Goal: Ask a question: Seek information or help from site administrators or community

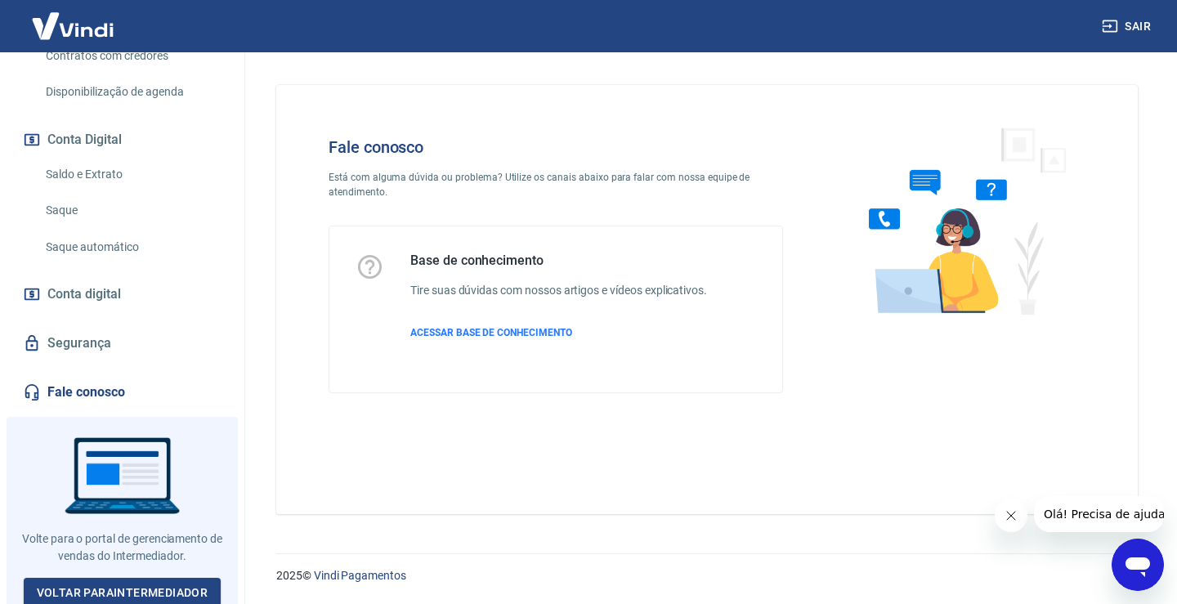
scroll to position [483, 0]
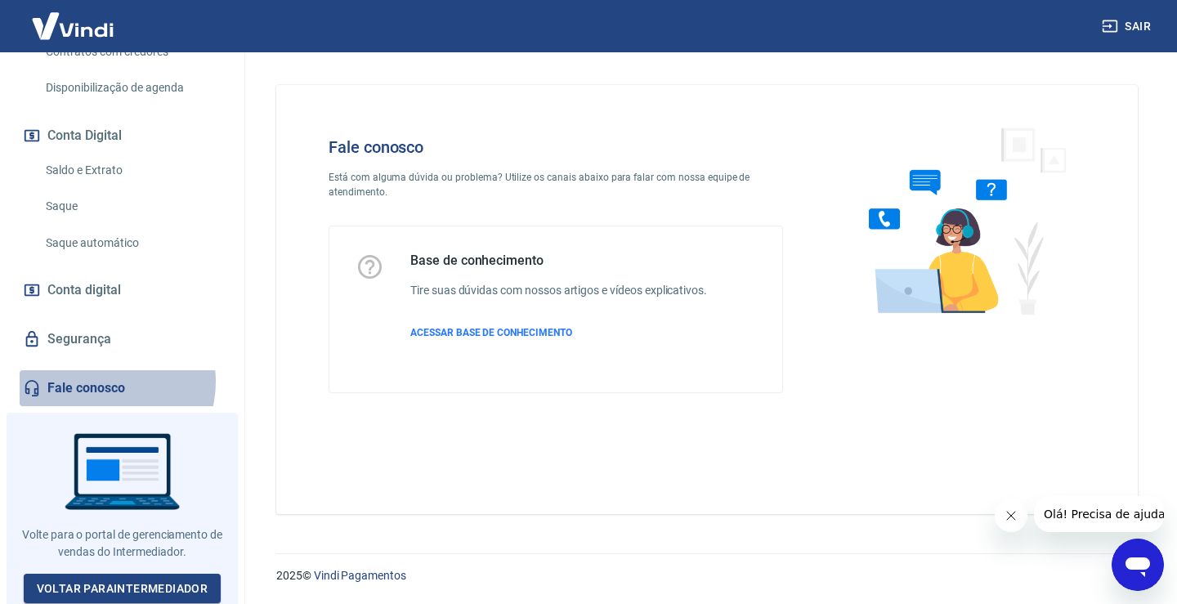
click at [101, 382] on link "Fale conosco" at bounding box center [122, 388] width 205 height 36
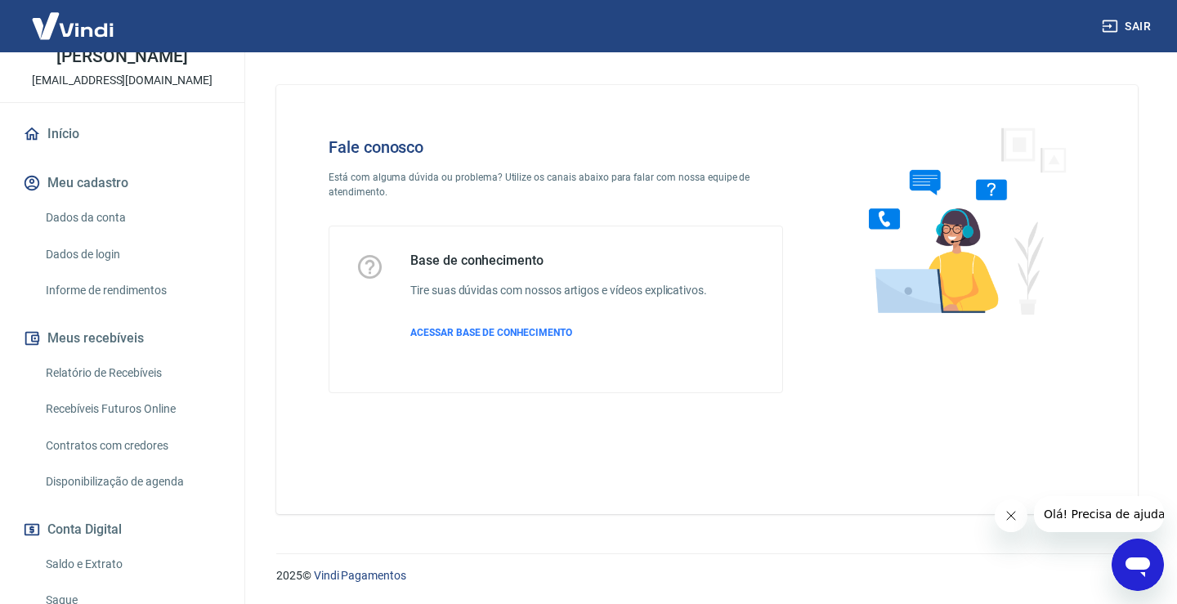
scroll to position [74, 0]
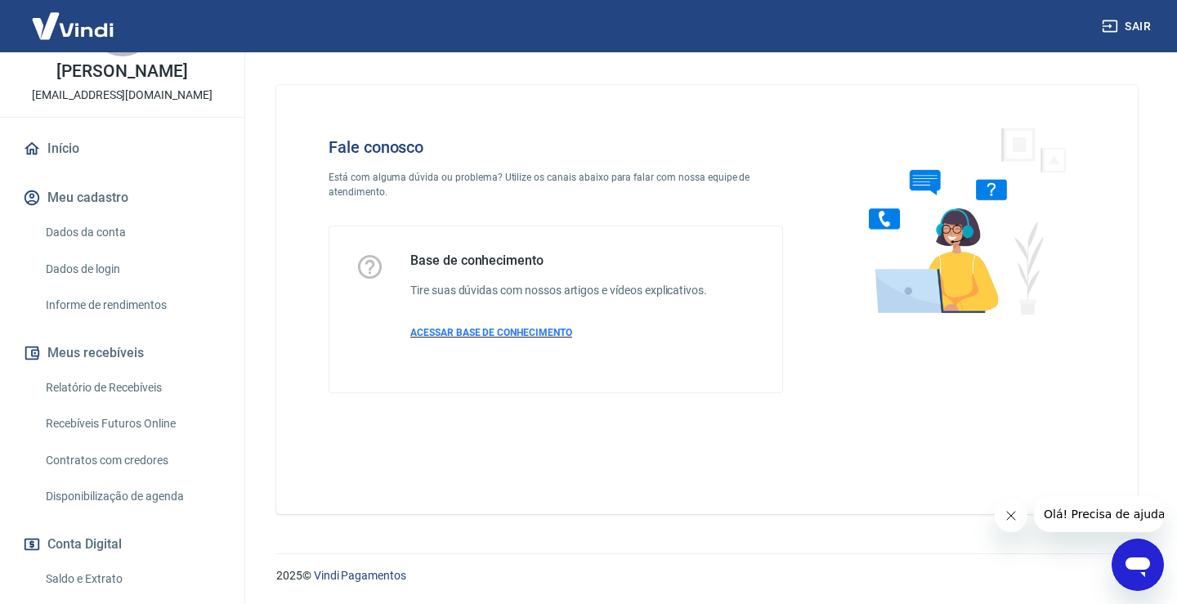
click at [512, 327] on span "ACESSAR BASE DE CONHECIMENTO" at bounding box center [491, 332] width 162 height 11
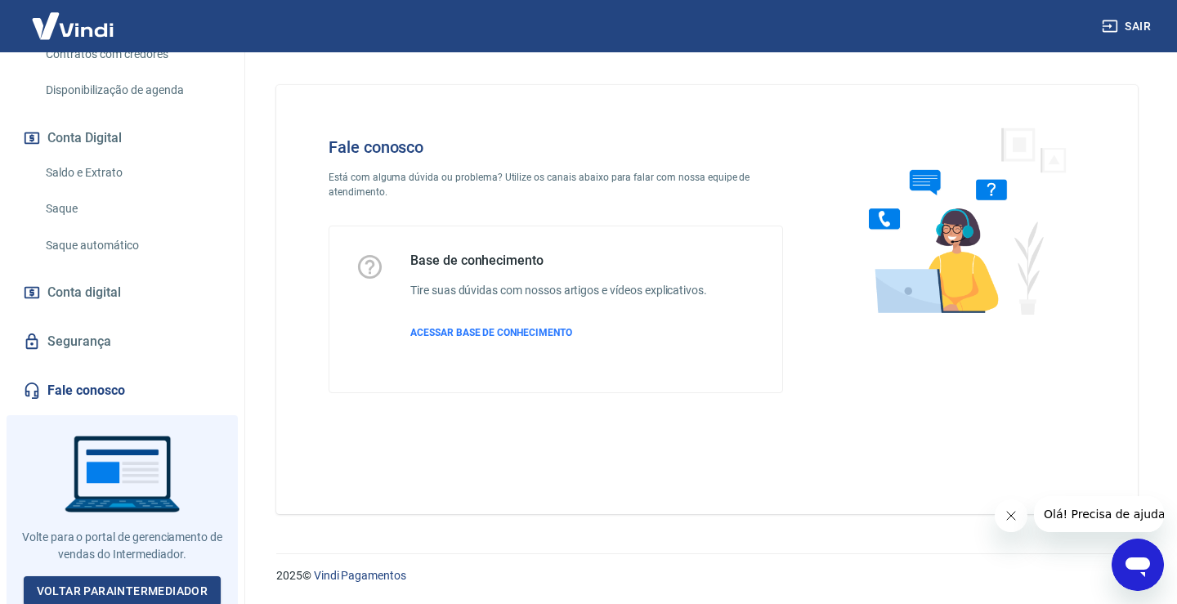
scroll to position [483, 0]
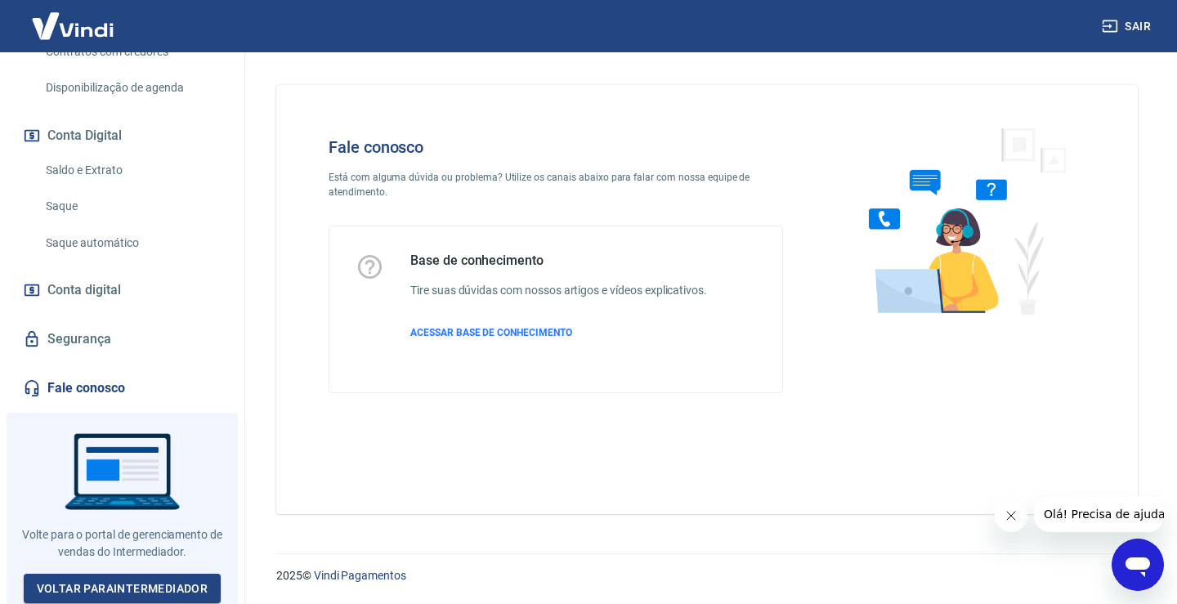
click at [1151, 560] on icon "Abrir janela de mensagens" at bounding box center [1137, 564] width 29 height 29
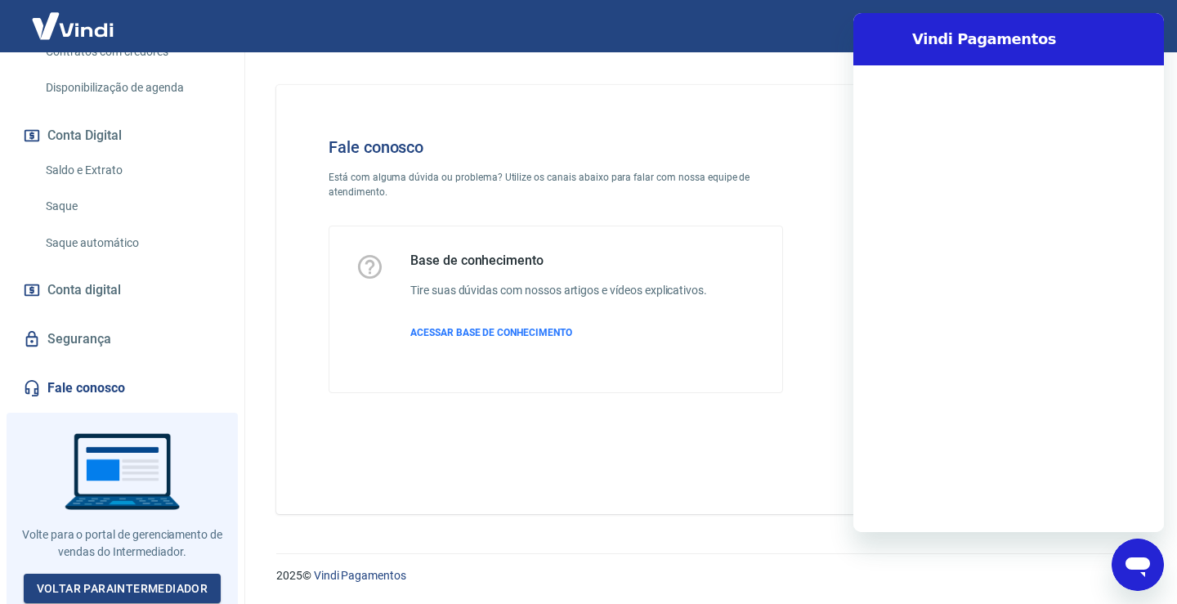
scroll to position [0, 0]
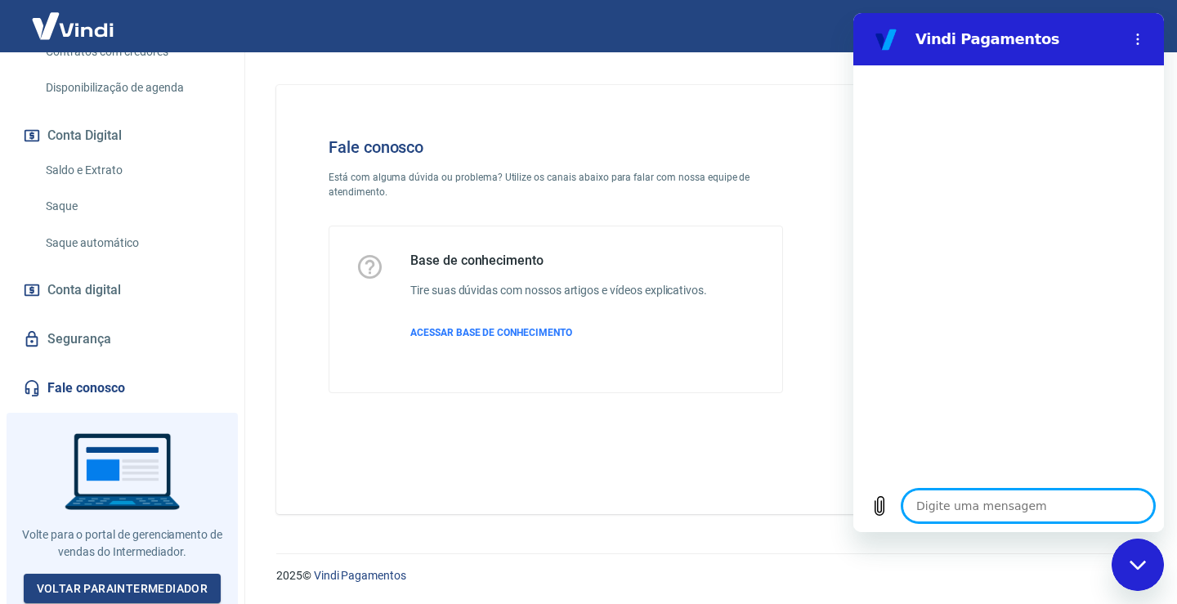
type textarea "b"
type textarea "x"
type textarea "bo"
type textarea "x"
type textarea "boa"
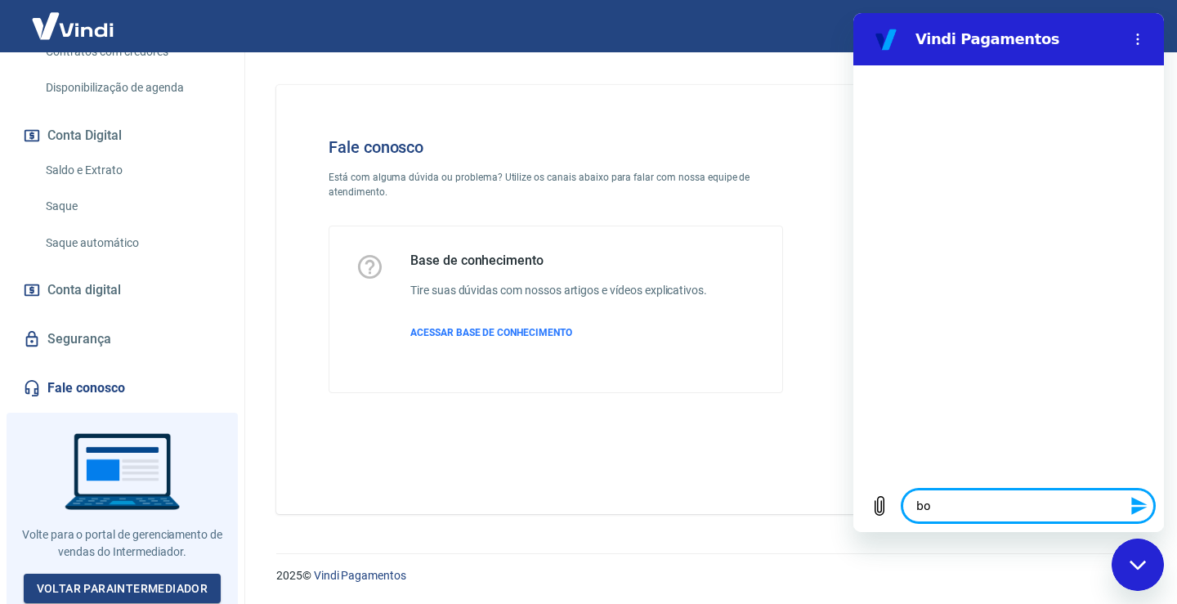
type textarea "x"
type textarea "boa"
type textarea "x"
type textarea "boa t"
type textarea "x"
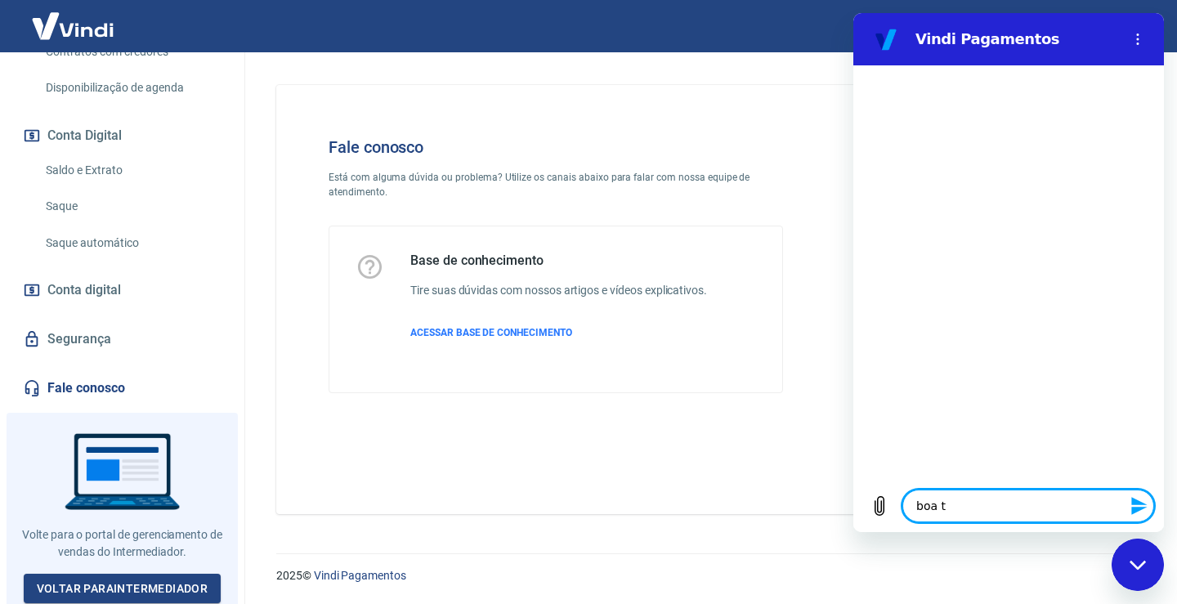
type textarea "boa ta"
type textarea "x"
type textarea "boa tar"
type textarea "x"
type textarea "boa tard"
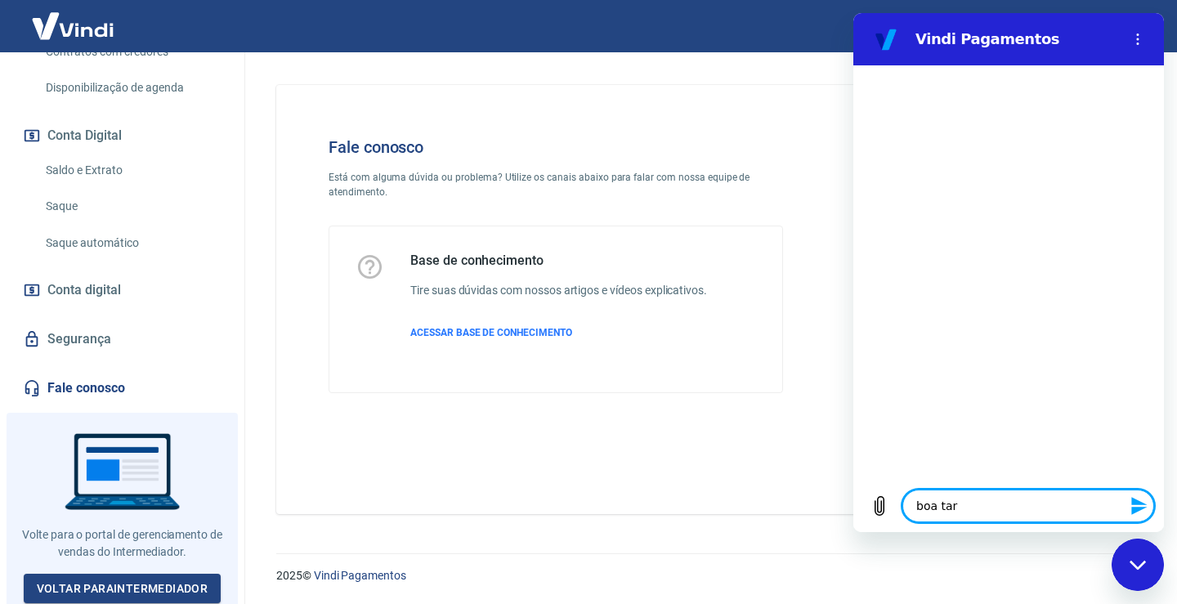
type textarea "x"
type textarea "boa tarde"
type textarea "x"
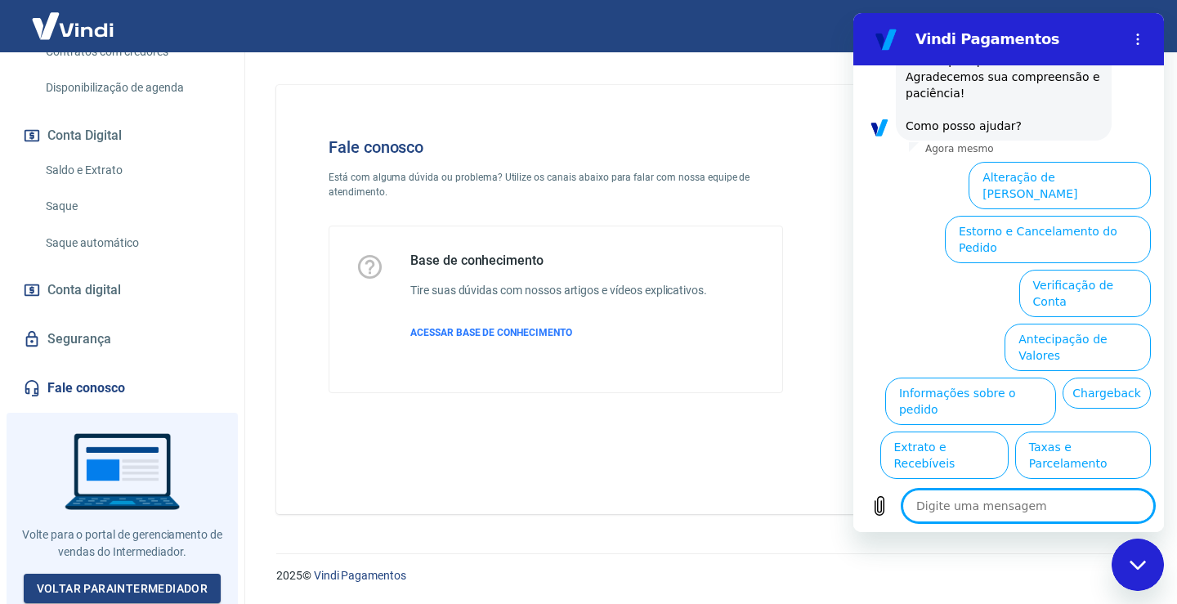
scroll to position [222, 0]
click at [1071, 430] on button "Taxas e Parcelamento" at bounding box center [1083, 453] width 136 height 47
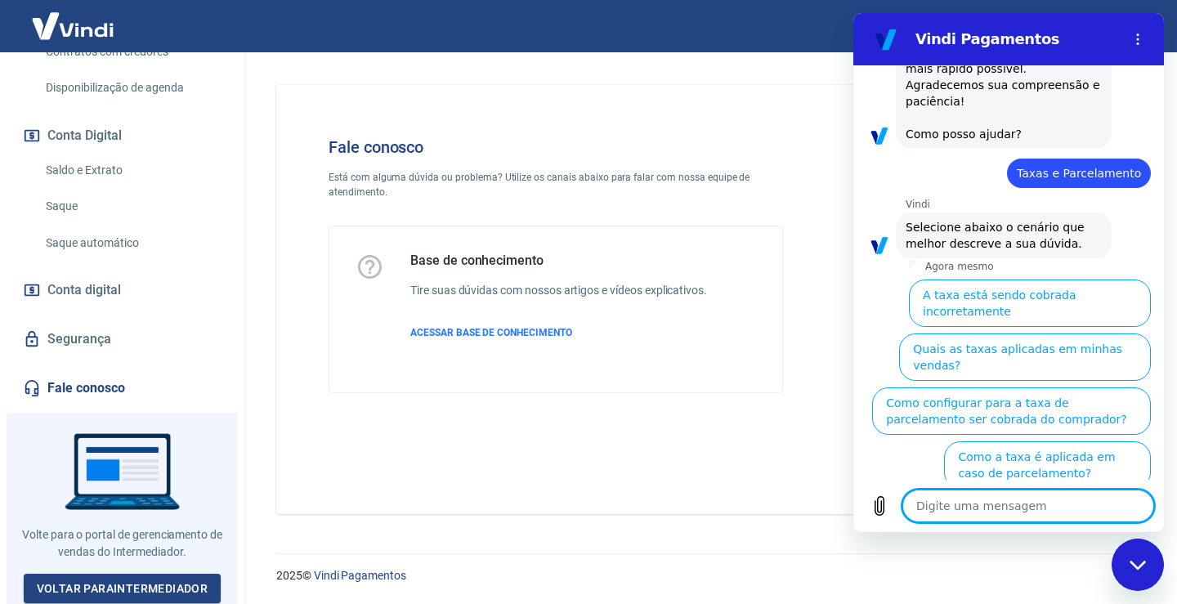
scroll to position [214, 0]
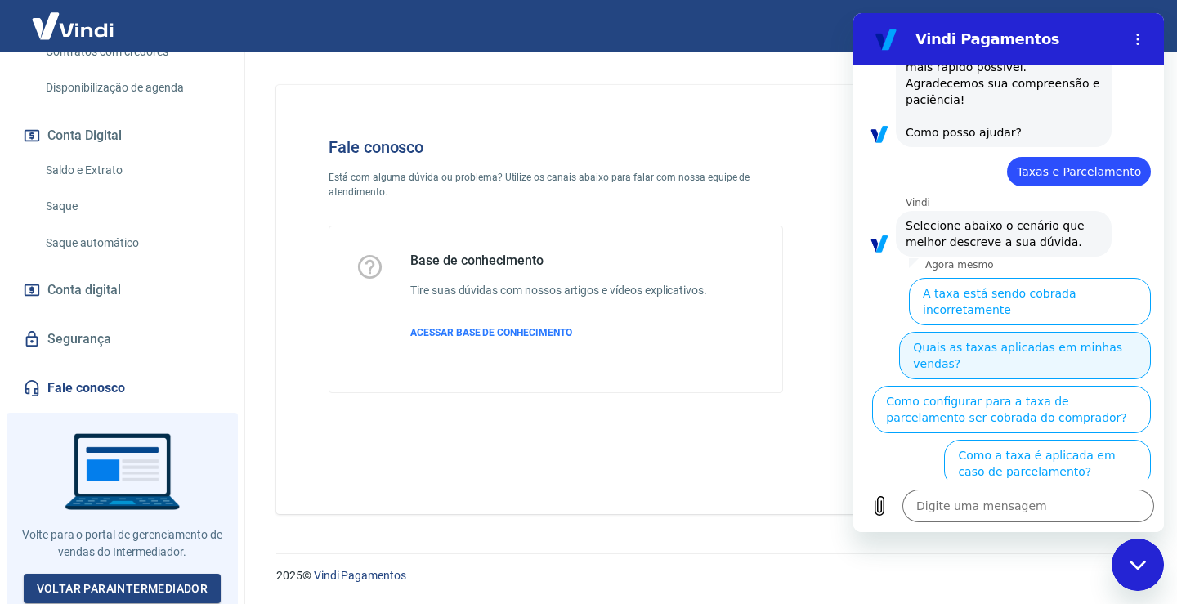
click at [1077, 332] on button "Quais as taxas aplicadas em minhas vendas?" at bounding box center [1025, 355] width 252 height 47
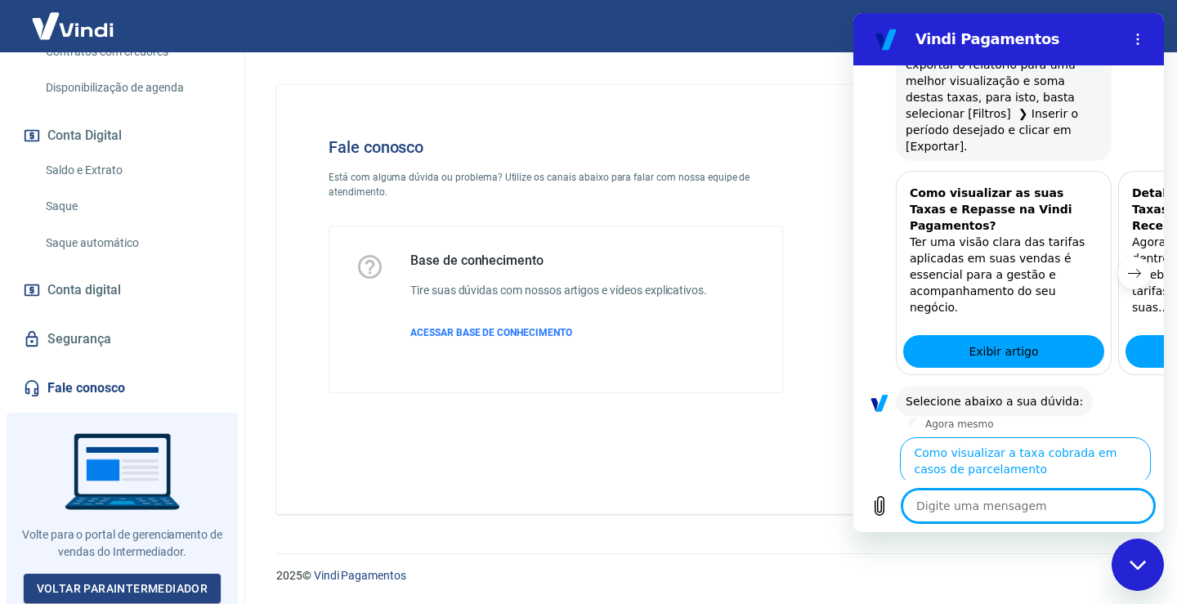
scroll to position [994, 0]
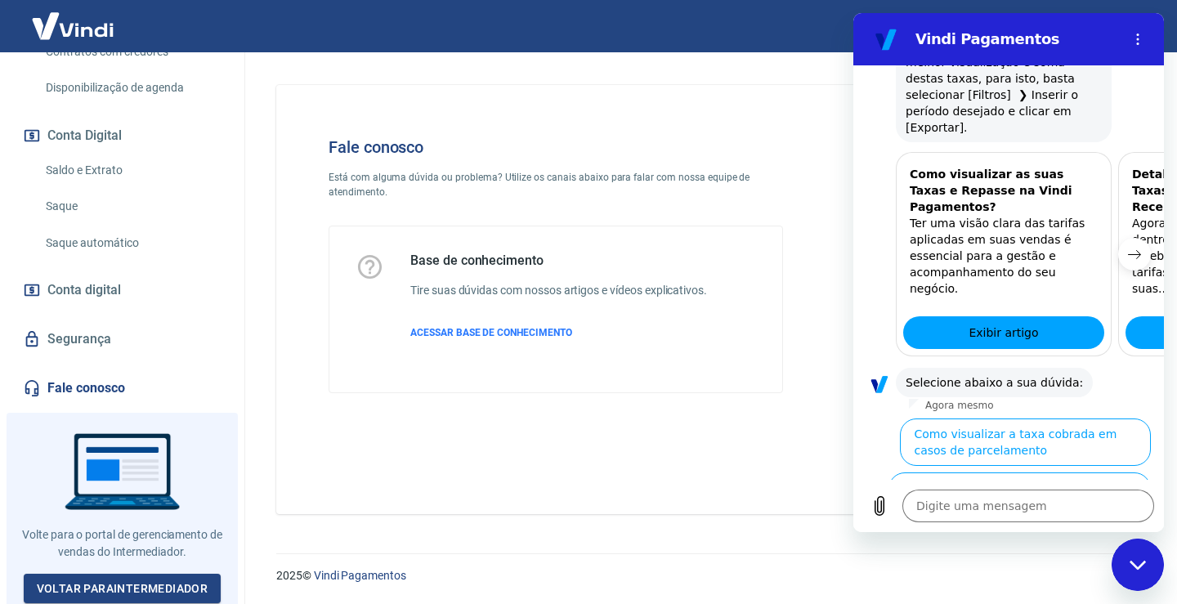
click at [942, 526] on button "Como visualizar o total de taxas cobradas em minhas vendas" at bounding box center [1022, 549] width 257 height 47
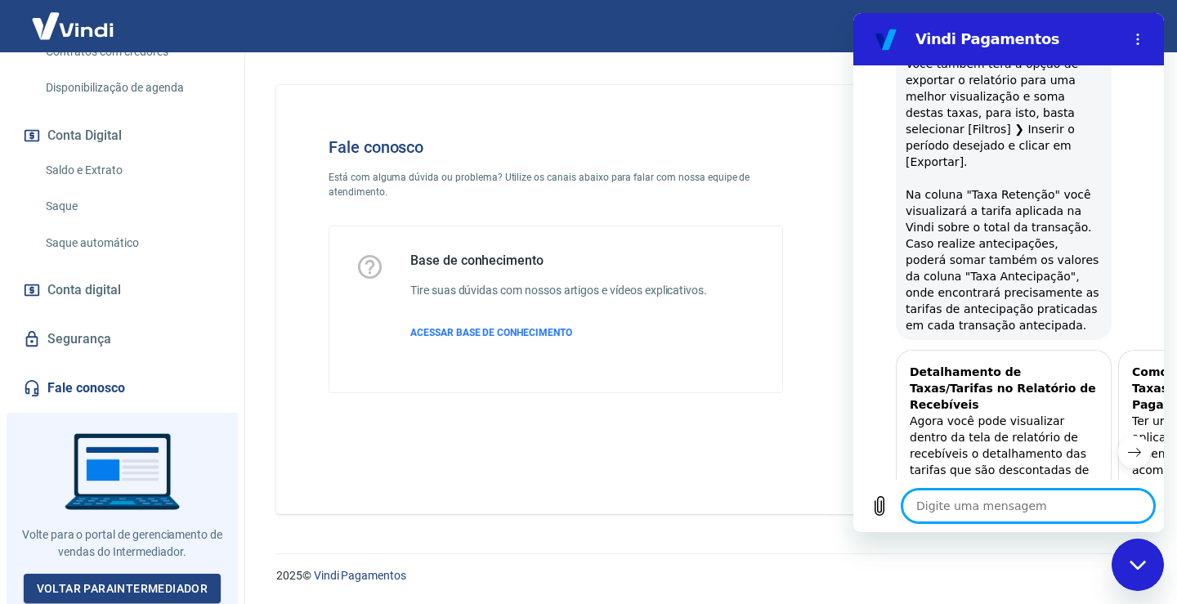
scroll to position [1708, 0]
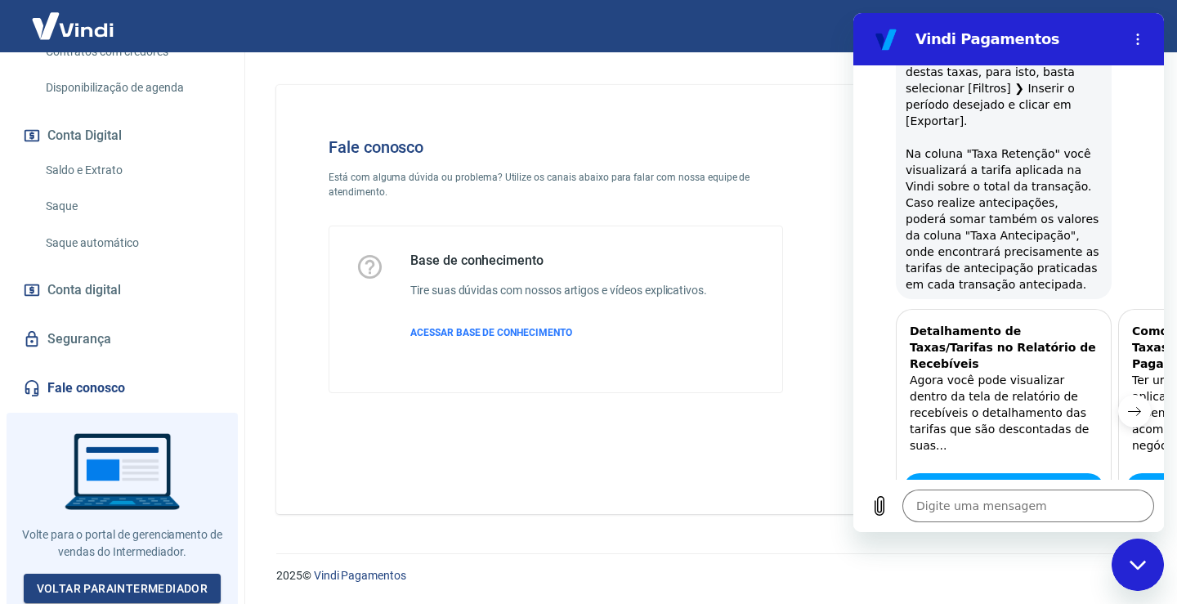
click at [1071, 575] on button "Sim" at bounding box center [1070, 590] width 47 height 31
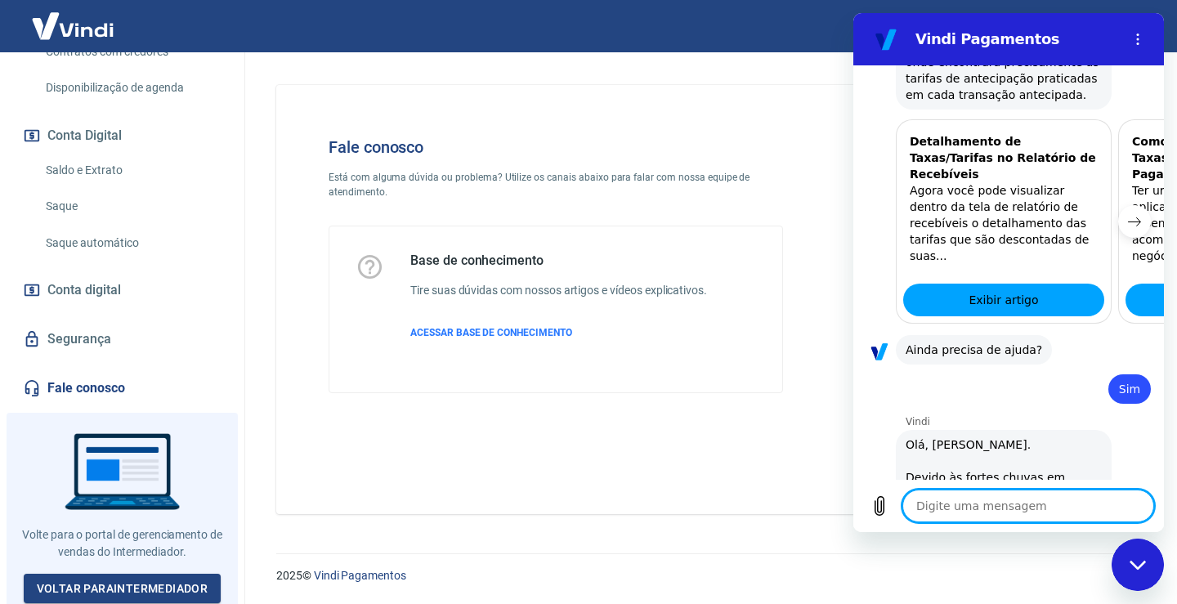
type textarea "x"
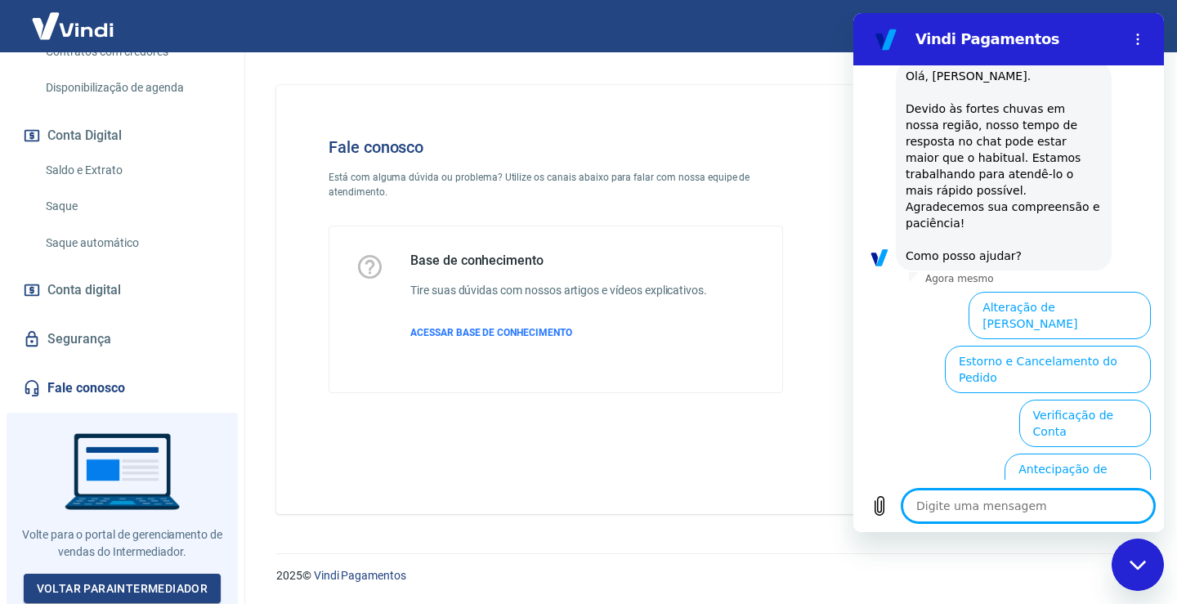
scroll to position [2265, 0]
click at [936, 511] on textarea at bounding box center [1028, 506] width 252 height 33
type textarea "a"
type textarea "x"
type textarea "at"
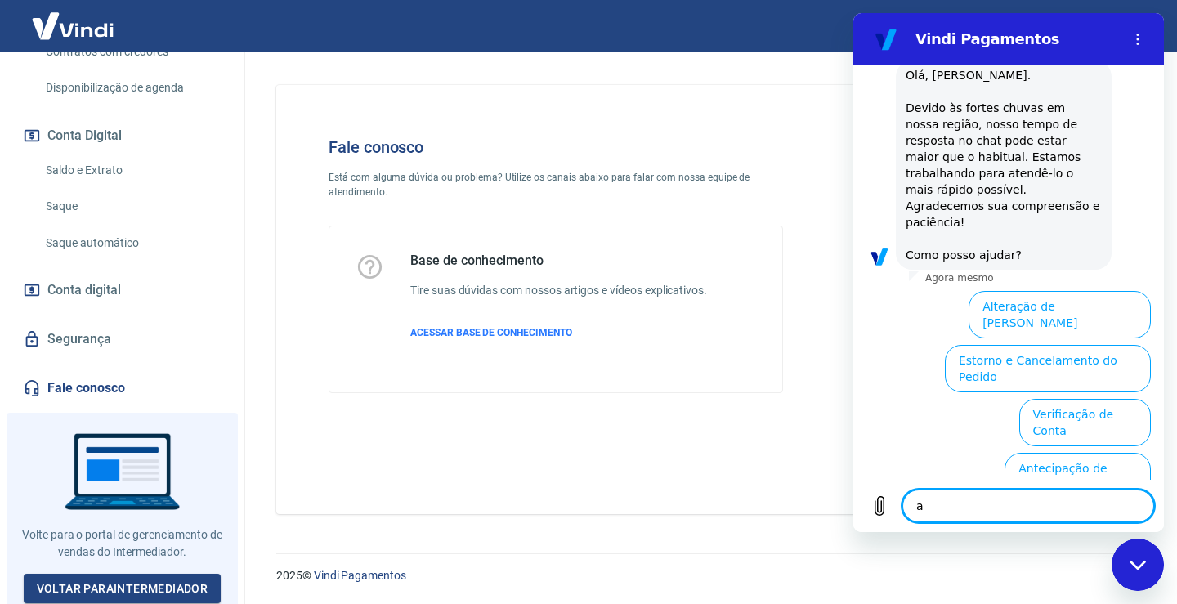
type textarea "x"
type textarea "ate"
type textarea "x"
type textarea "aten"
type textarea "x"
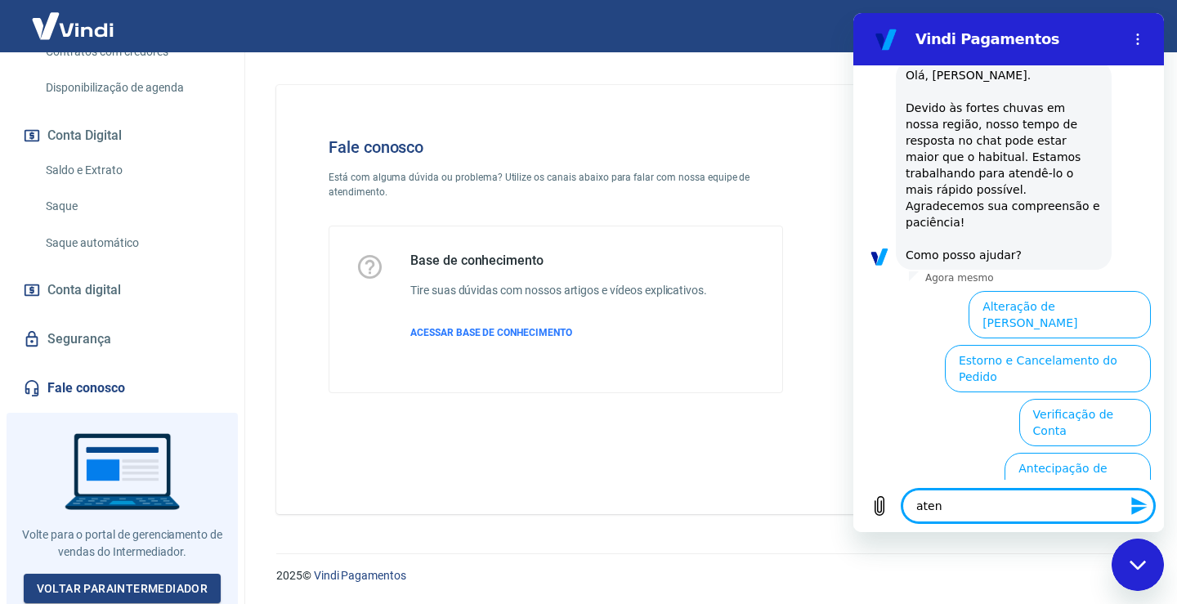
type textarea "atend"
type textarea "x"
type textarea "atende"
type textarea "x"
type textarea "atenden"
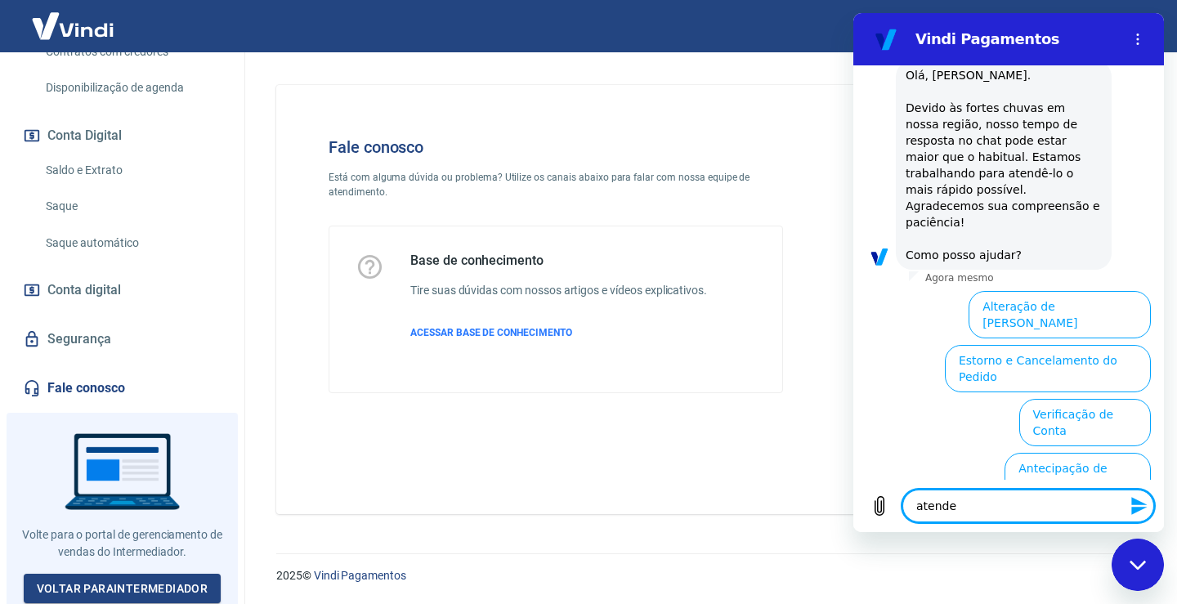
type textarea "x"
type textarea "atendent"
type textarea "x"
type textarea "atendente"
type textarea "x"
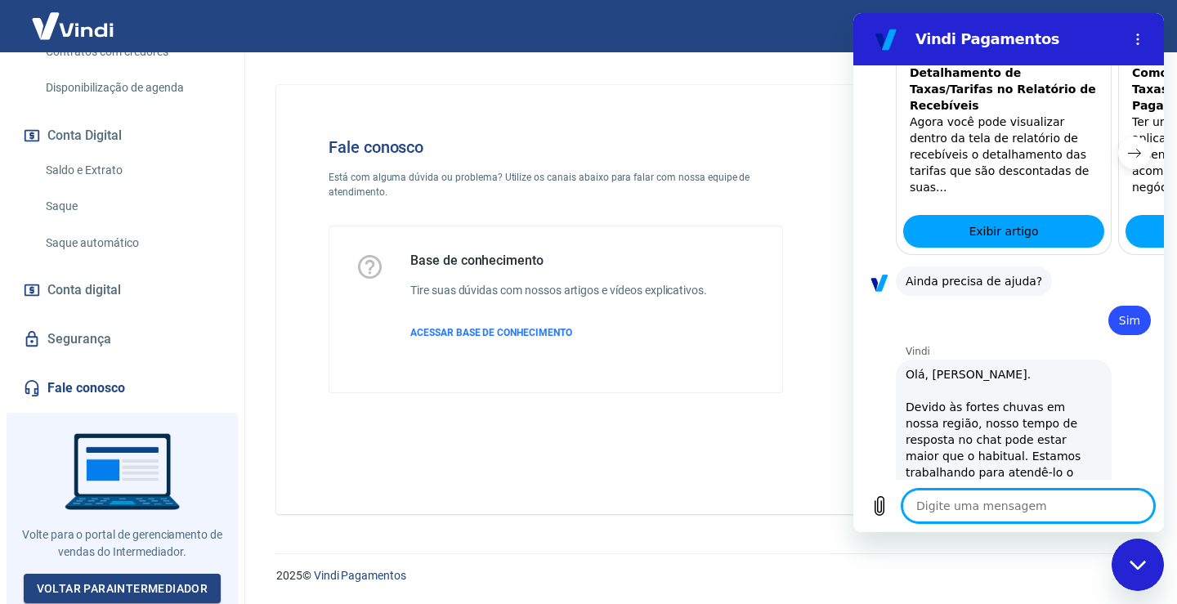
type textarea "x"
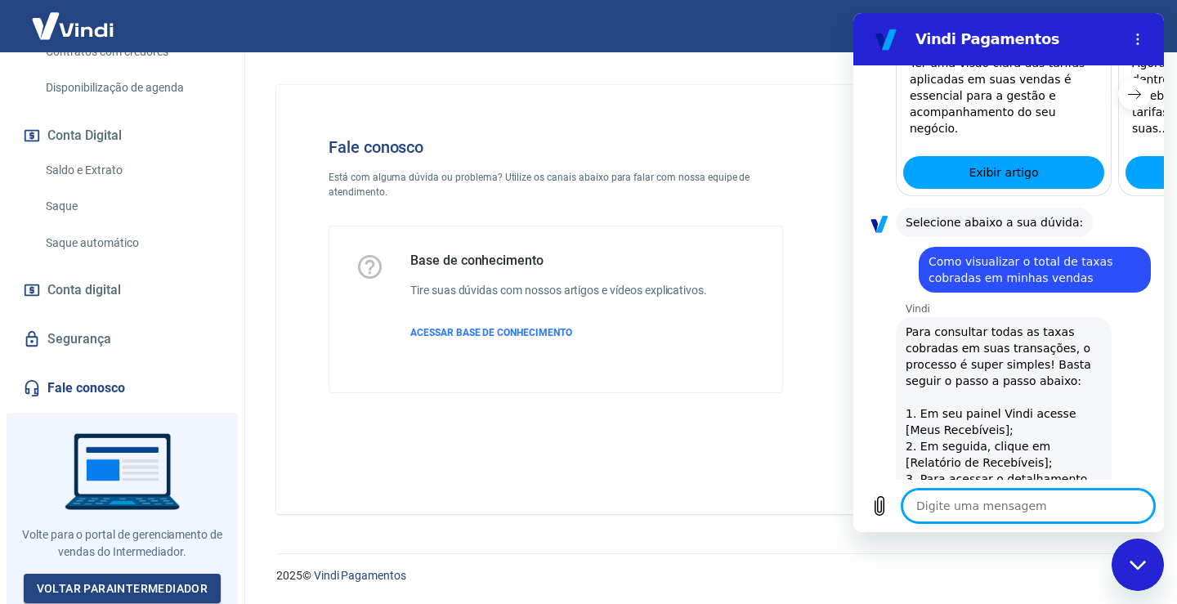
scroll to position [1072, 0]
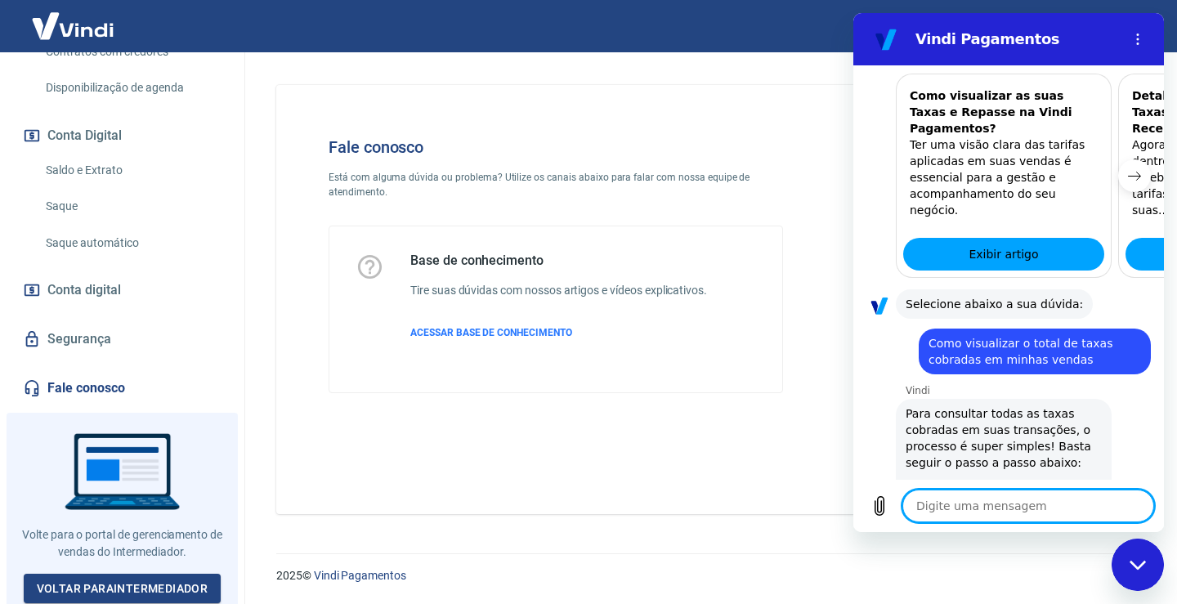
type textarea "h"
type textarea "x"
type textarea "hi"
type textarea "x"
type textarea "h"
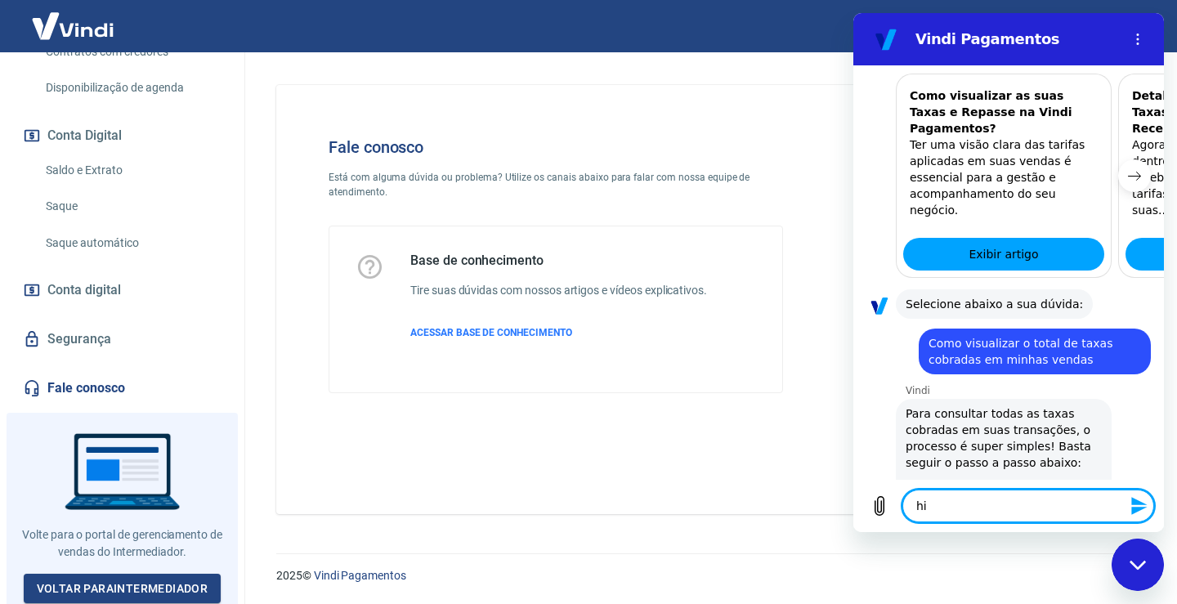
type textarea "x"
type textarea "hu"
type textarea "x"
type textarea "hum"
type textarea "x"
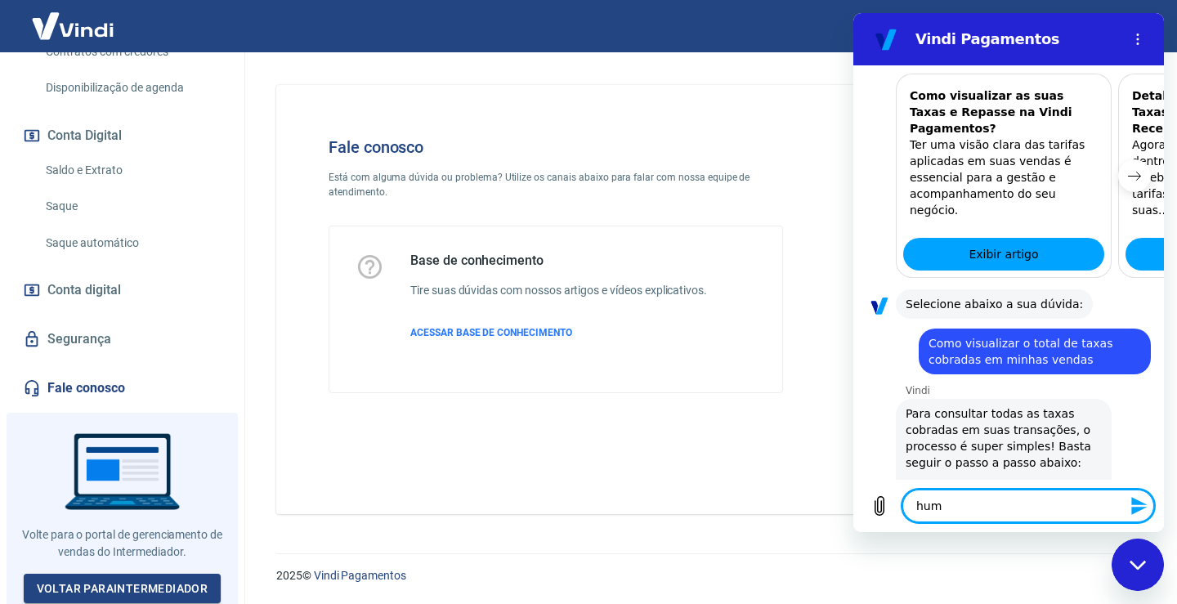
type textarea "huma"
type textarea "x"
type textarea "human"
type textarea "x"
type textarea "humano"
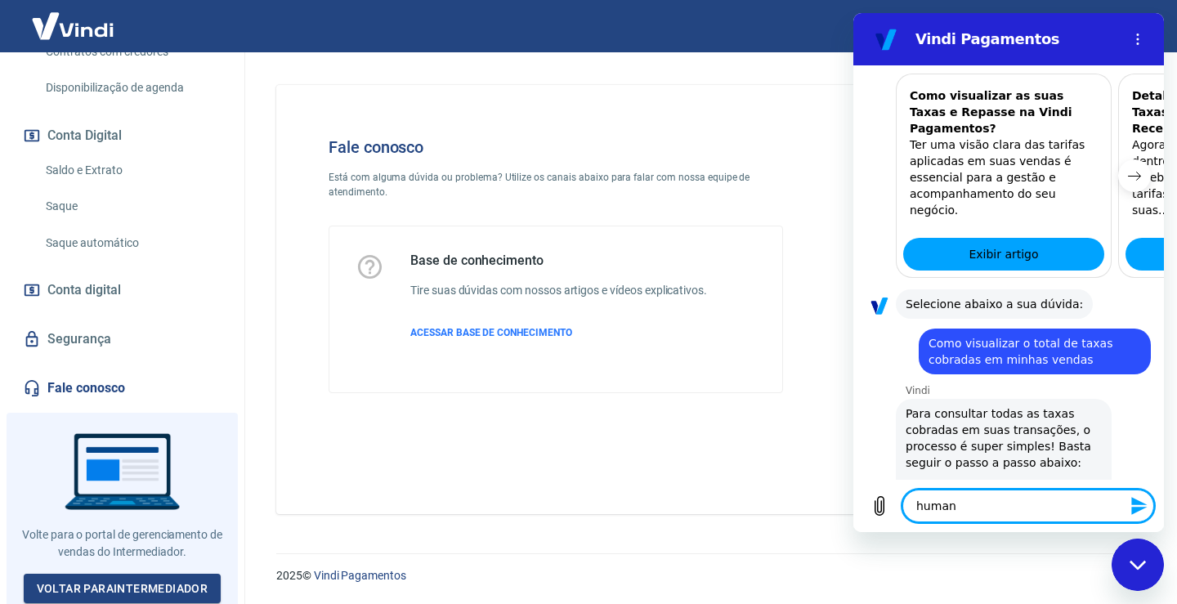
type textarea "x"
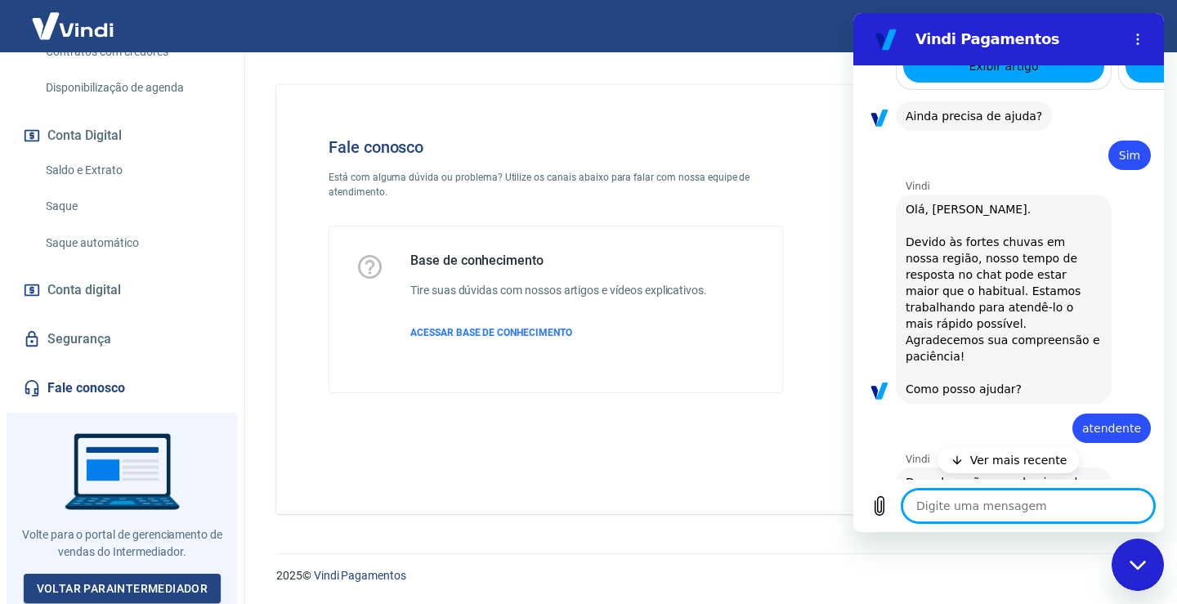
type textarea "x"
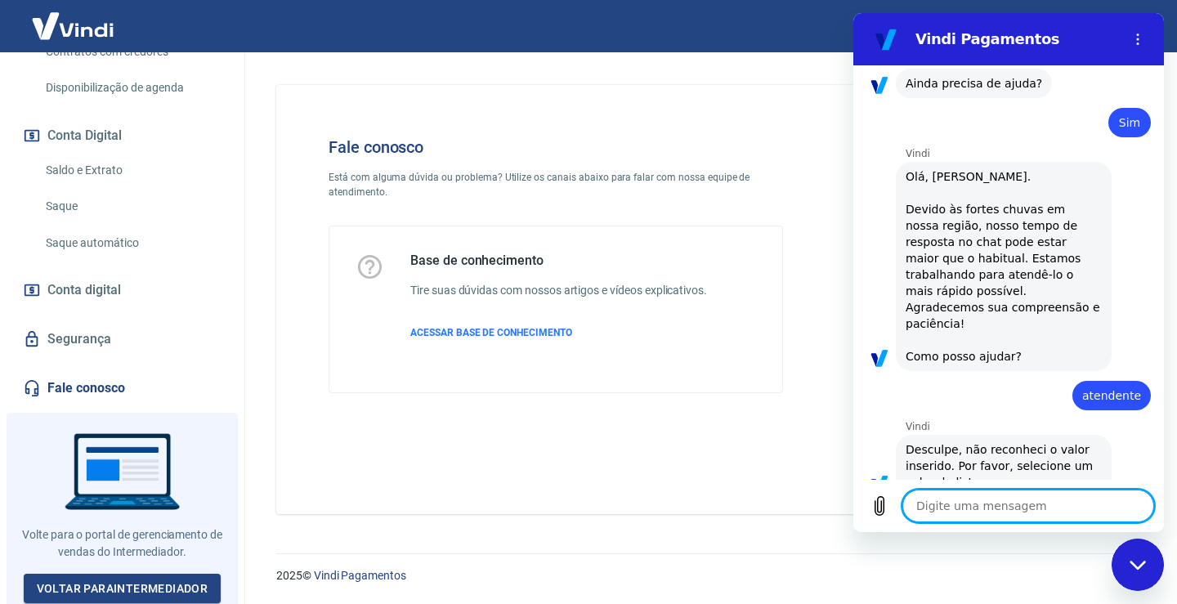
scroll to position [2179, 0]
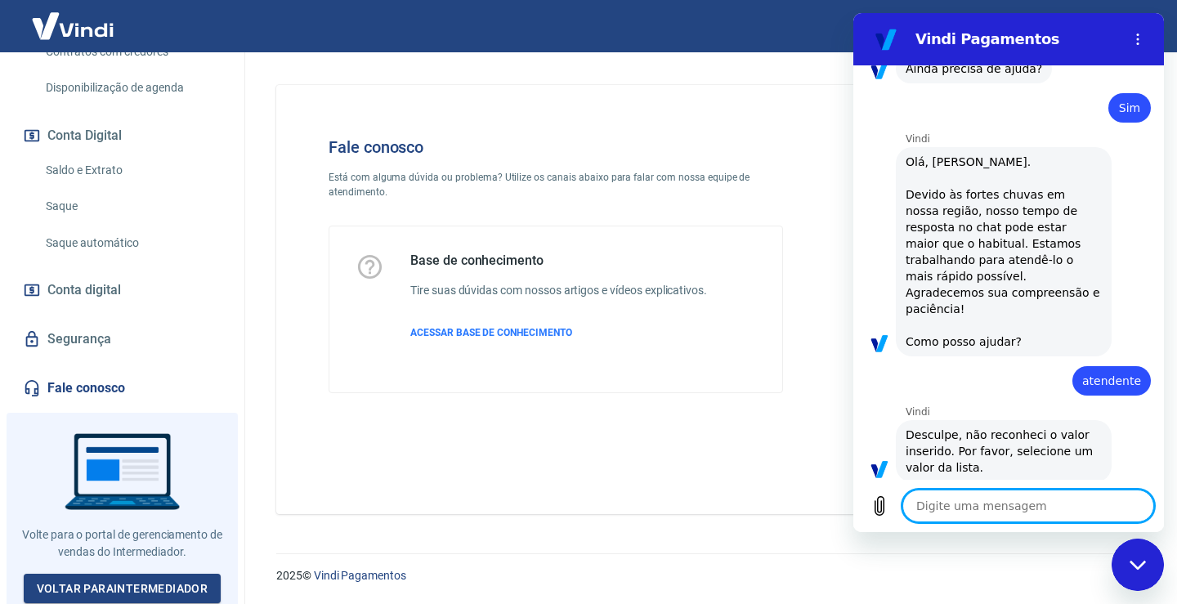
type textarea "f"
type textarea "x"
type textarea "fa"
type textarea "x"
type textarea "fal"
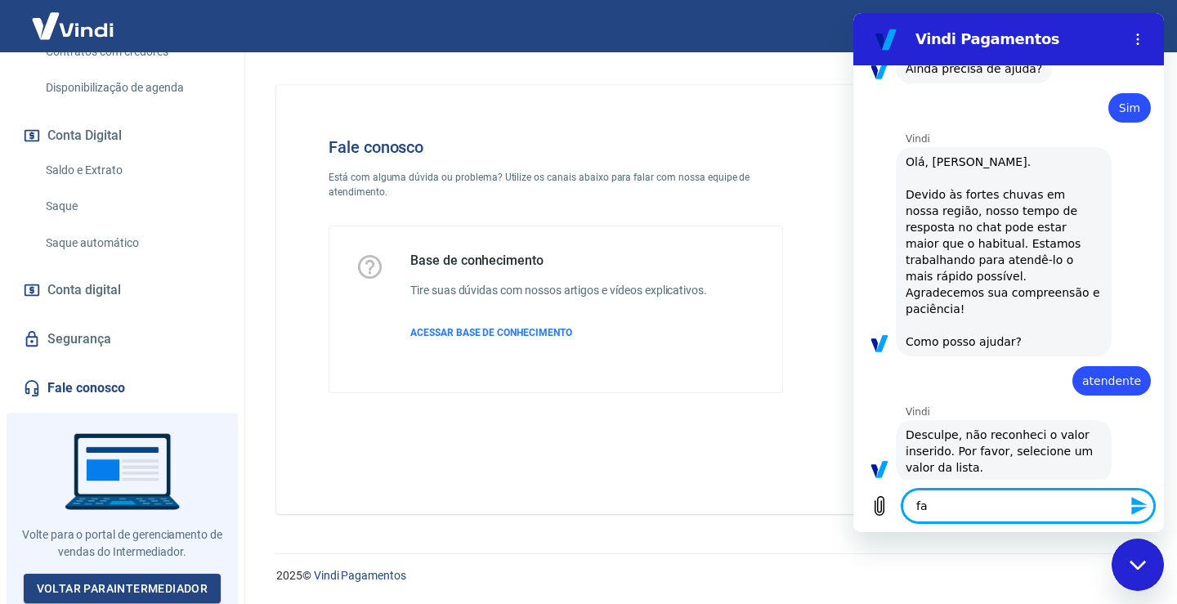
type textarea "x"
type textarea "fala"
type textarea "x"
type textarea "falar"
type textarea "x"
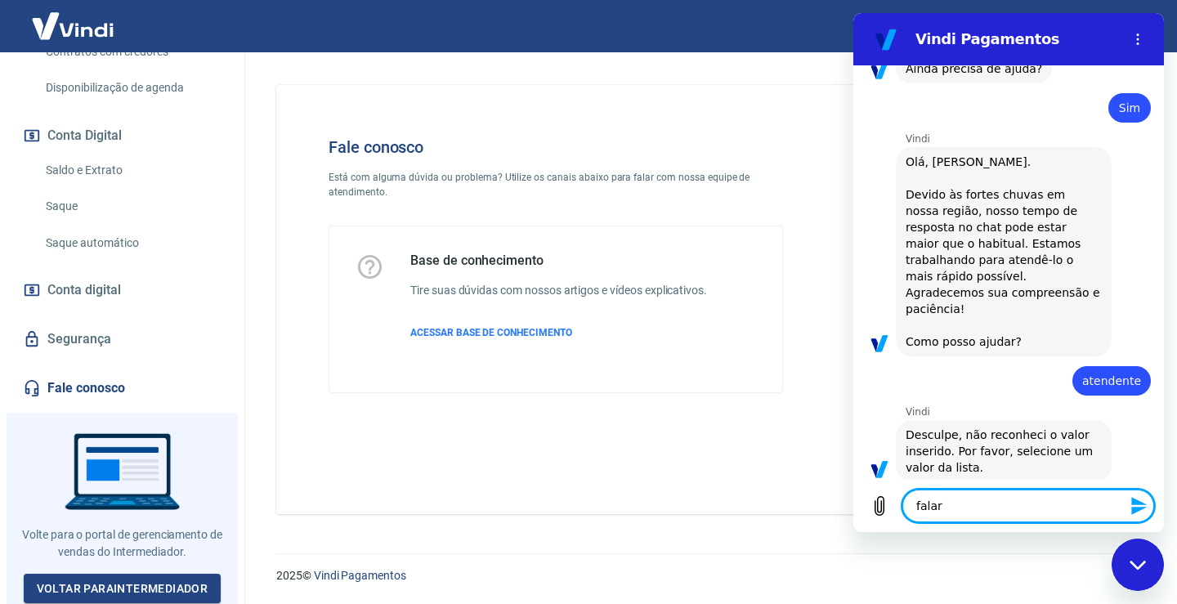
type textarea "falar"
type textarea "x"
type textarea "falar c"
type textarea "x"
type textarea "falar co"
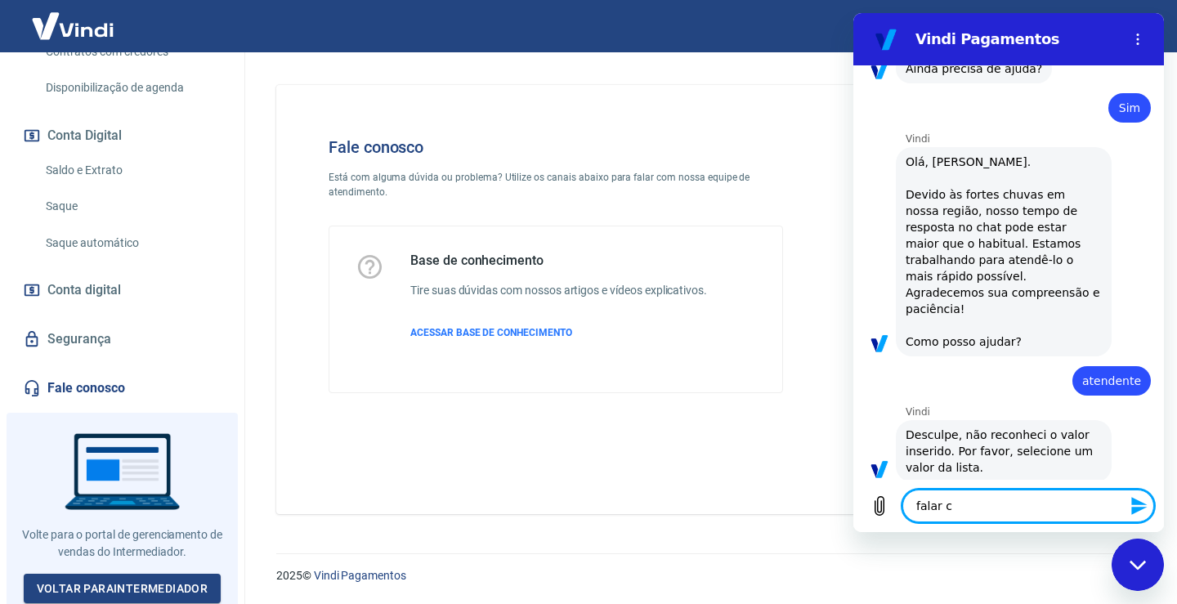
type textarea "x"
type textarea "falar com"
type textarea "x"
type textarea "falar com"
type textarea "x"
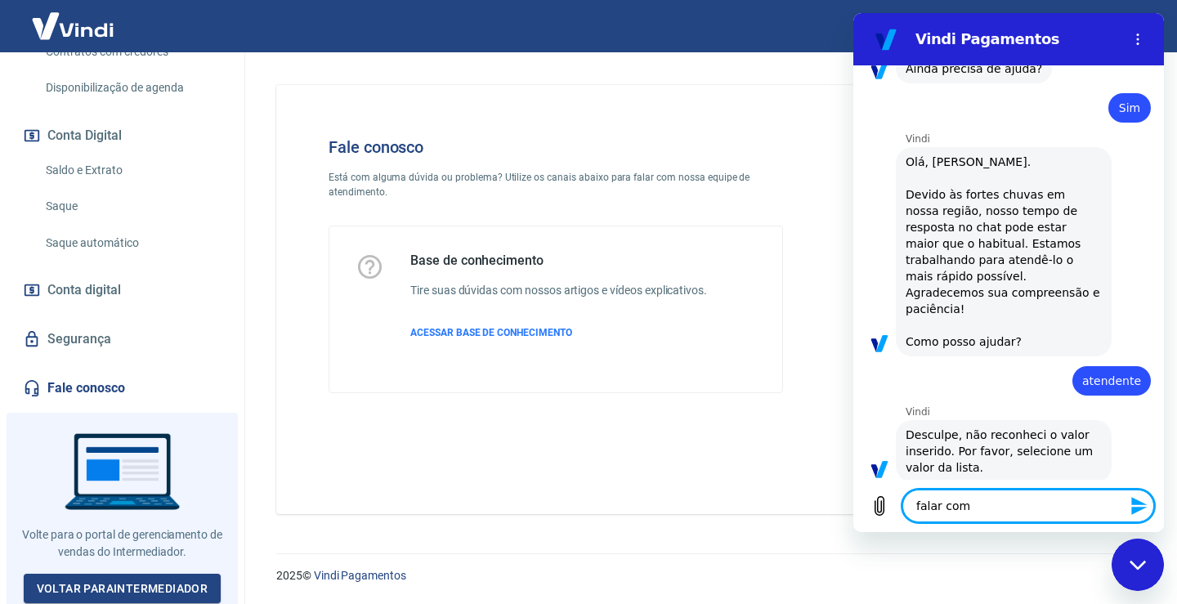
type textarea "falar com a"
type textarea "x"
type textarea "falar com at"
type textarea "x"
type textarea "falar com ate"
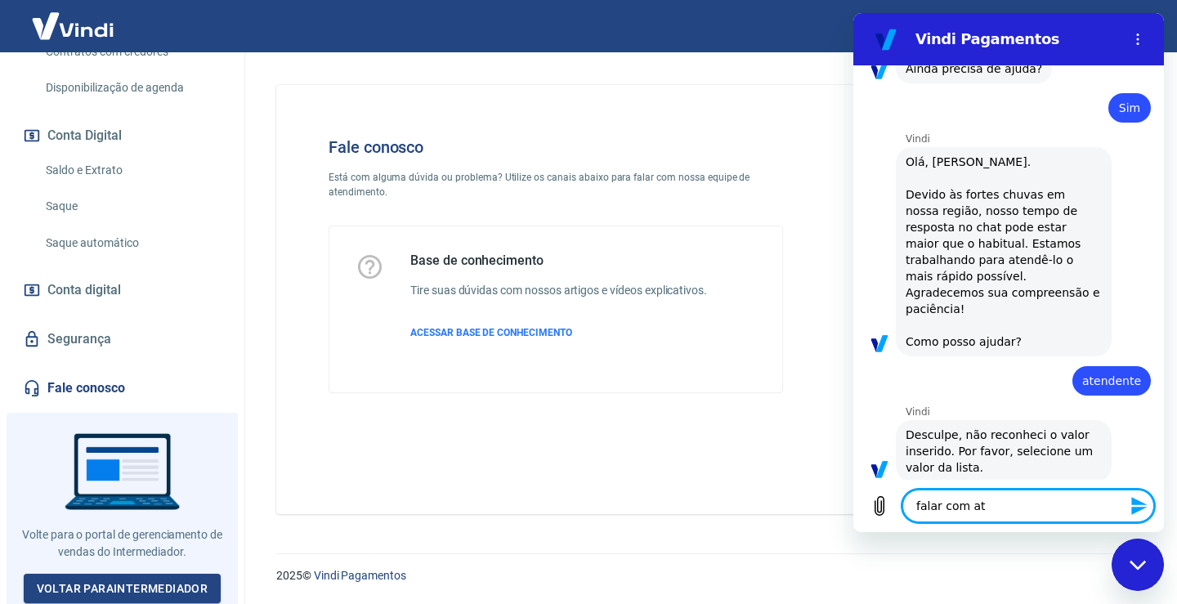
type textarea "x"
type textarea "falar com [GEOGRAPHIC_DATA]"
type textarea "x"
type textarea "falar com atend"
type textarea "x"
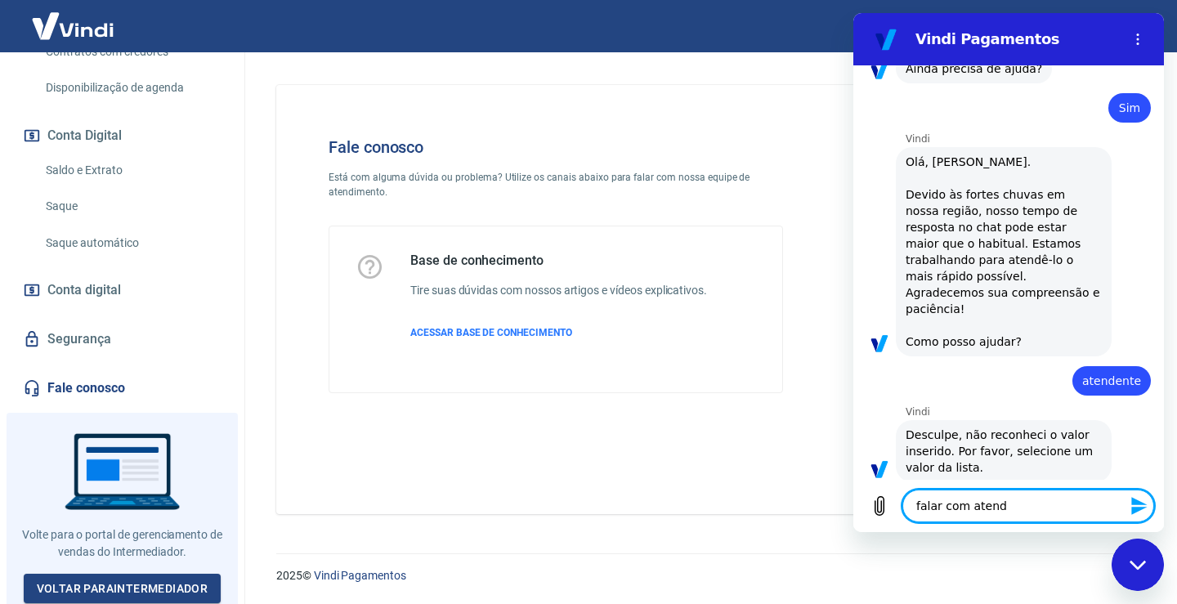
type textarea "falar com atende"
type textarea "x"
type textarea "falar com atenden"
type textarea "x"
type textarea "falar com atendent"
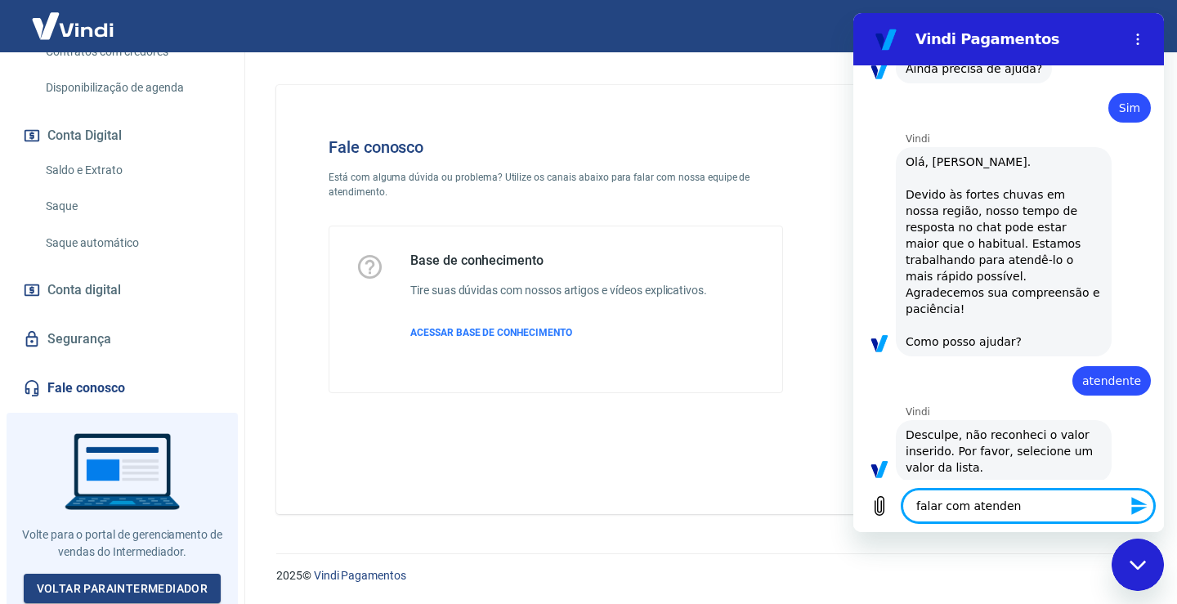
type textarea "x"
type textarea "falar com atendente"
type textarea "x"
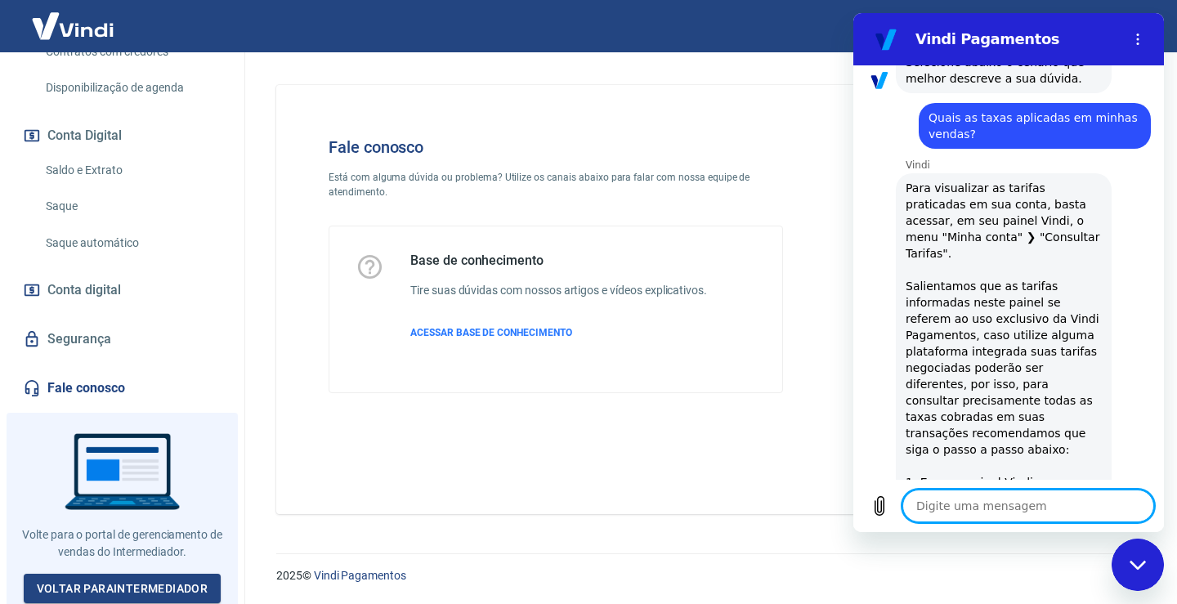
scroll to position [490, 0]
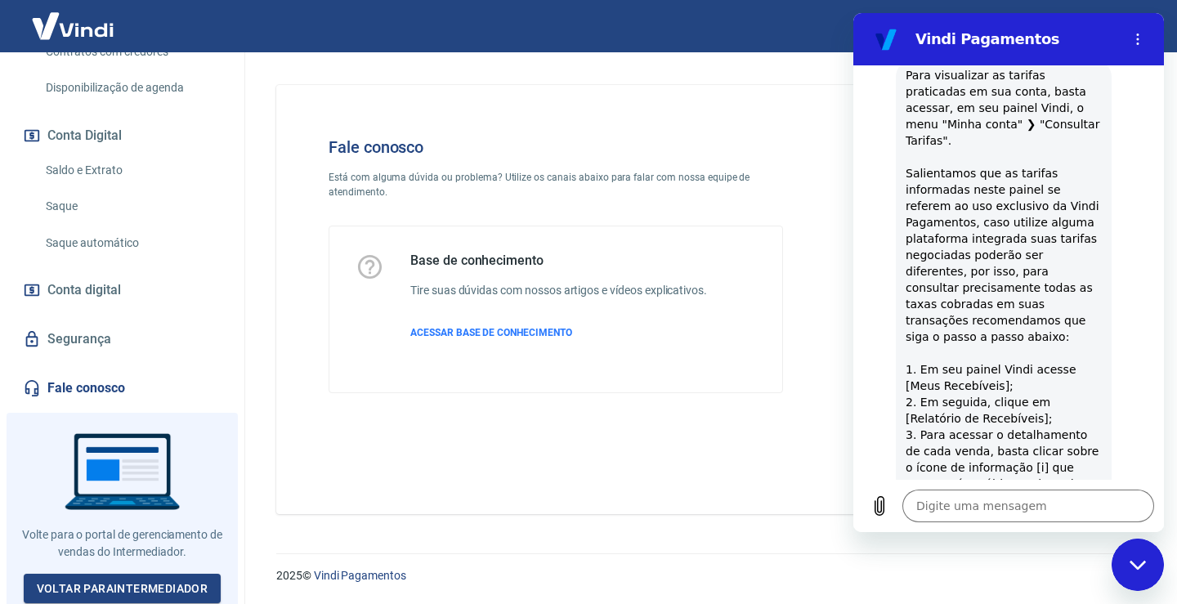
click at [423, 178] on p "Está com alguma dúvida ou problema? Utilize os canais abaixo para falar com nos…" at bounding box center [556, 184] width 454 height 29
click at [1138, 42] on icon "Menu de opções" at bounding box center [1137, 39] width 13 height 13
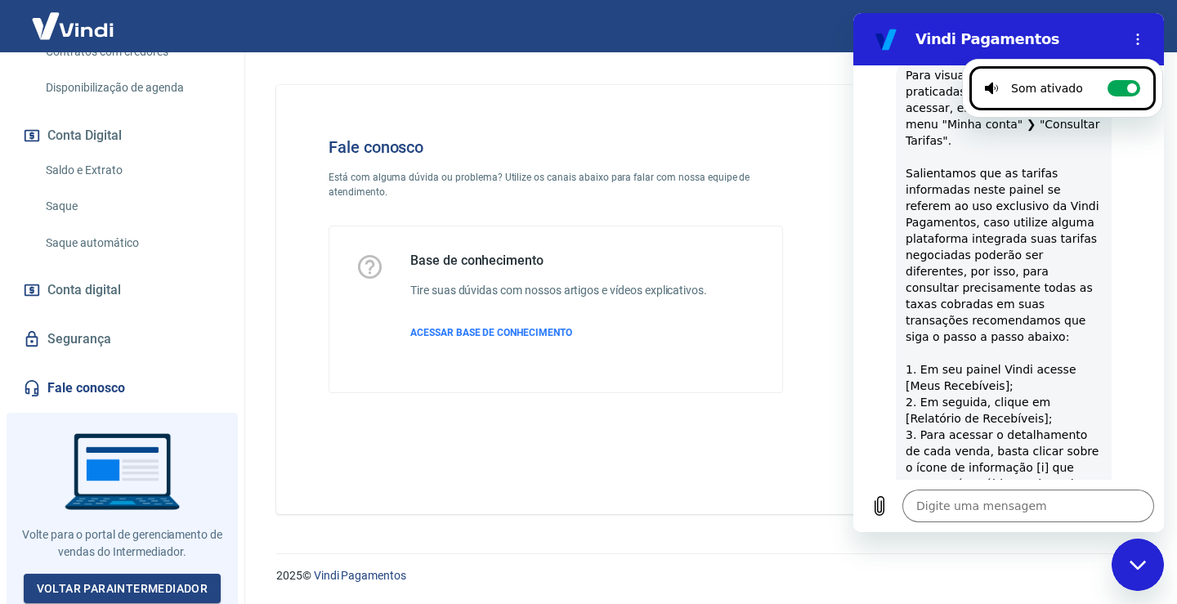
click at [750, 195] on p "Está com alguma dúvida ou problema? Utilize os canais abaixo para falar com nos…" at bounding box center [556, 184] width 454 height 29
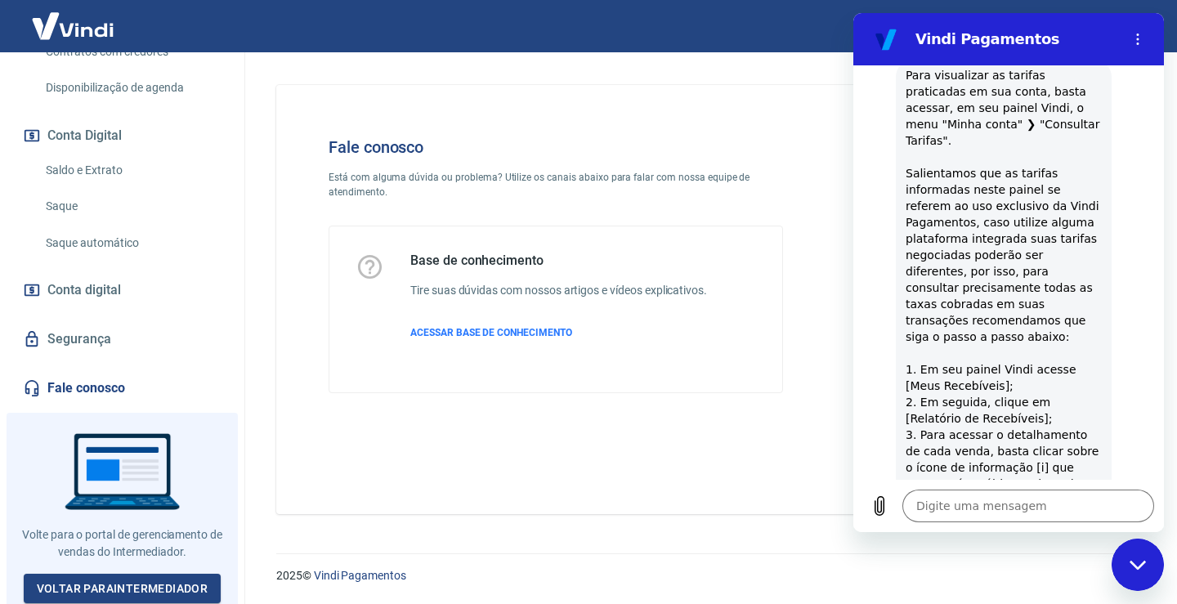
click at [909, 29] on div "Vindi Pagamentos" at bounding box center [1008, 39] width 212 height 20
click at [1135, 574] on div "Fechar janela de mensagens" at bounding box center [1137, 564] width 49 height 49
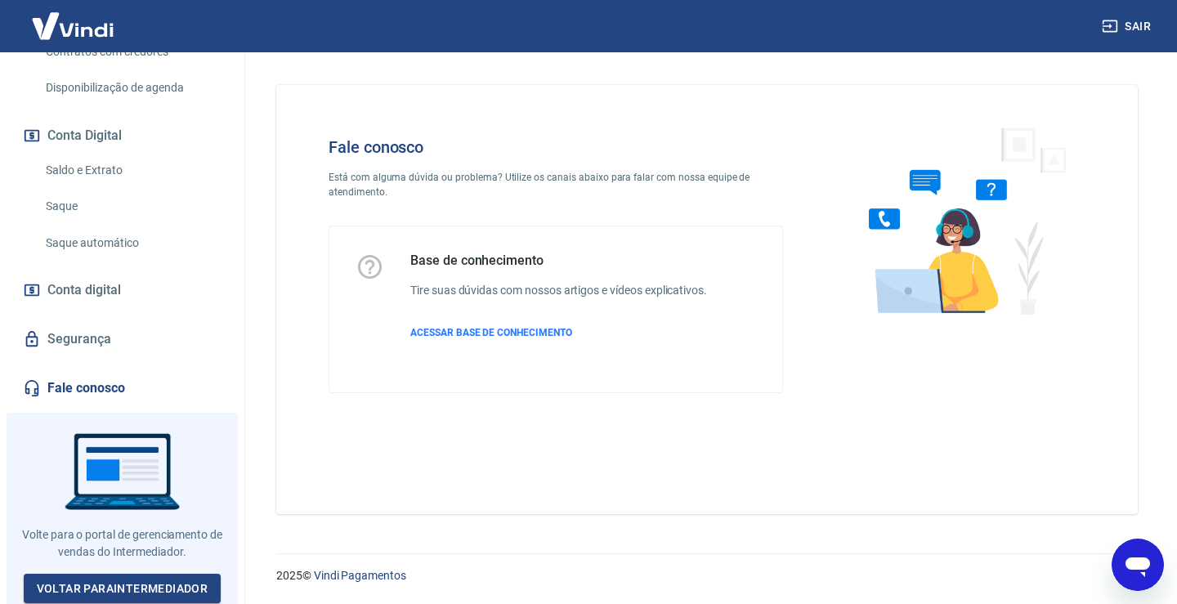
type textarea "x"
